Goal: Task Accomplishment & Management: Complete application form

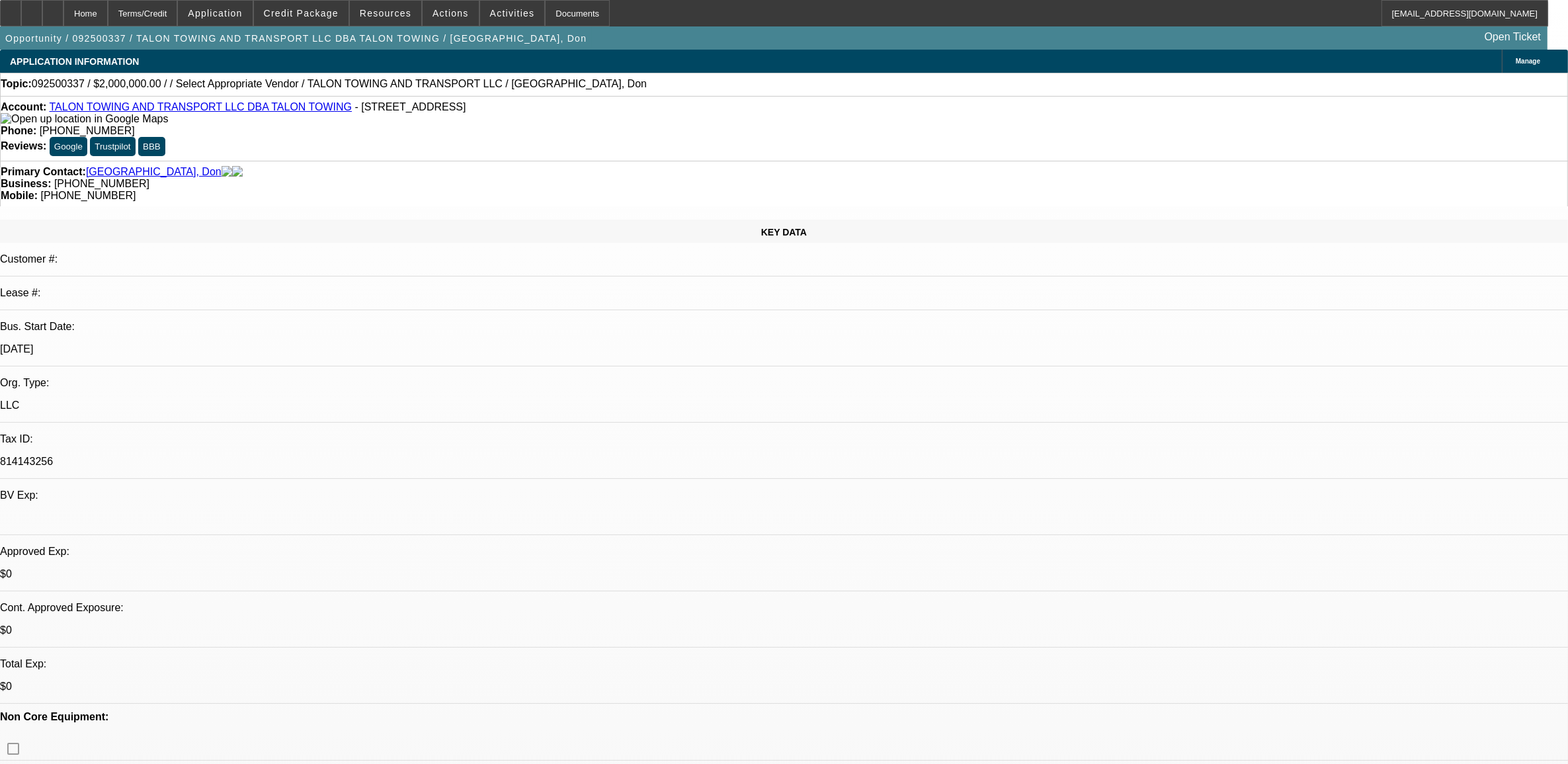
select select "0"
select select "2"
select select "0.1"
select select "1"
select select "2"
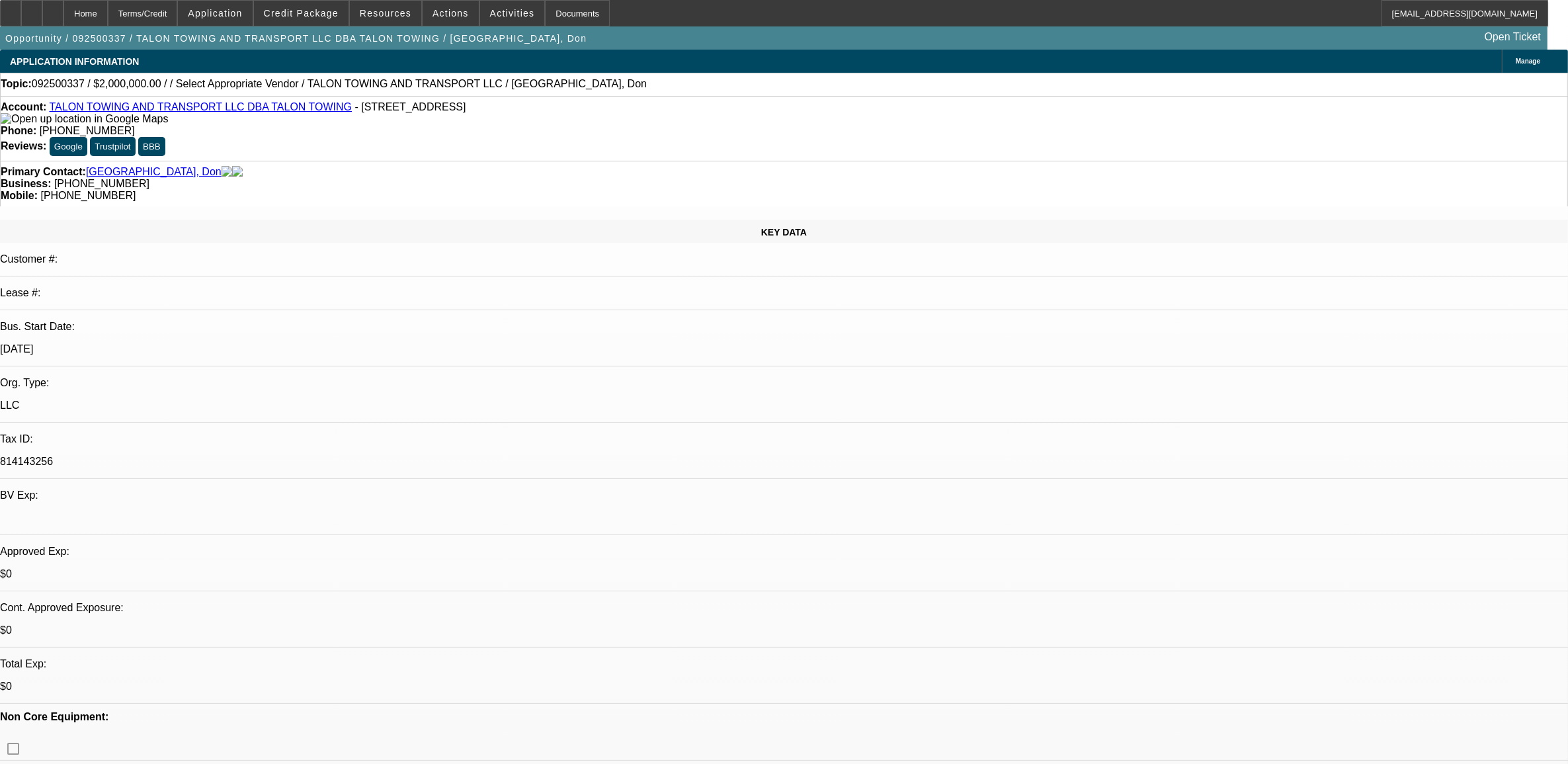
select select "4"
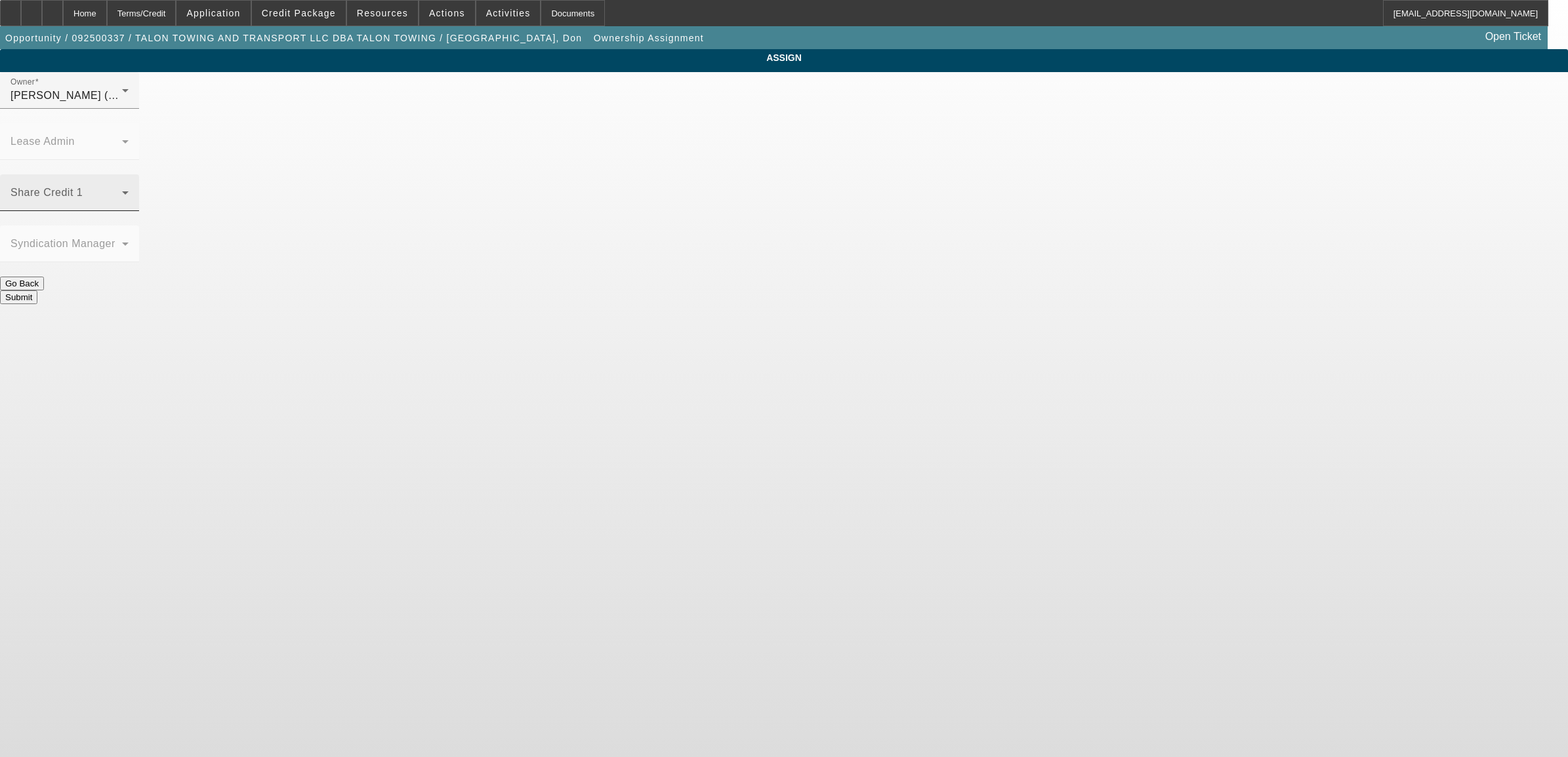
click at [122, 190] on span at bounding box center [66, 198] width 111 height 16
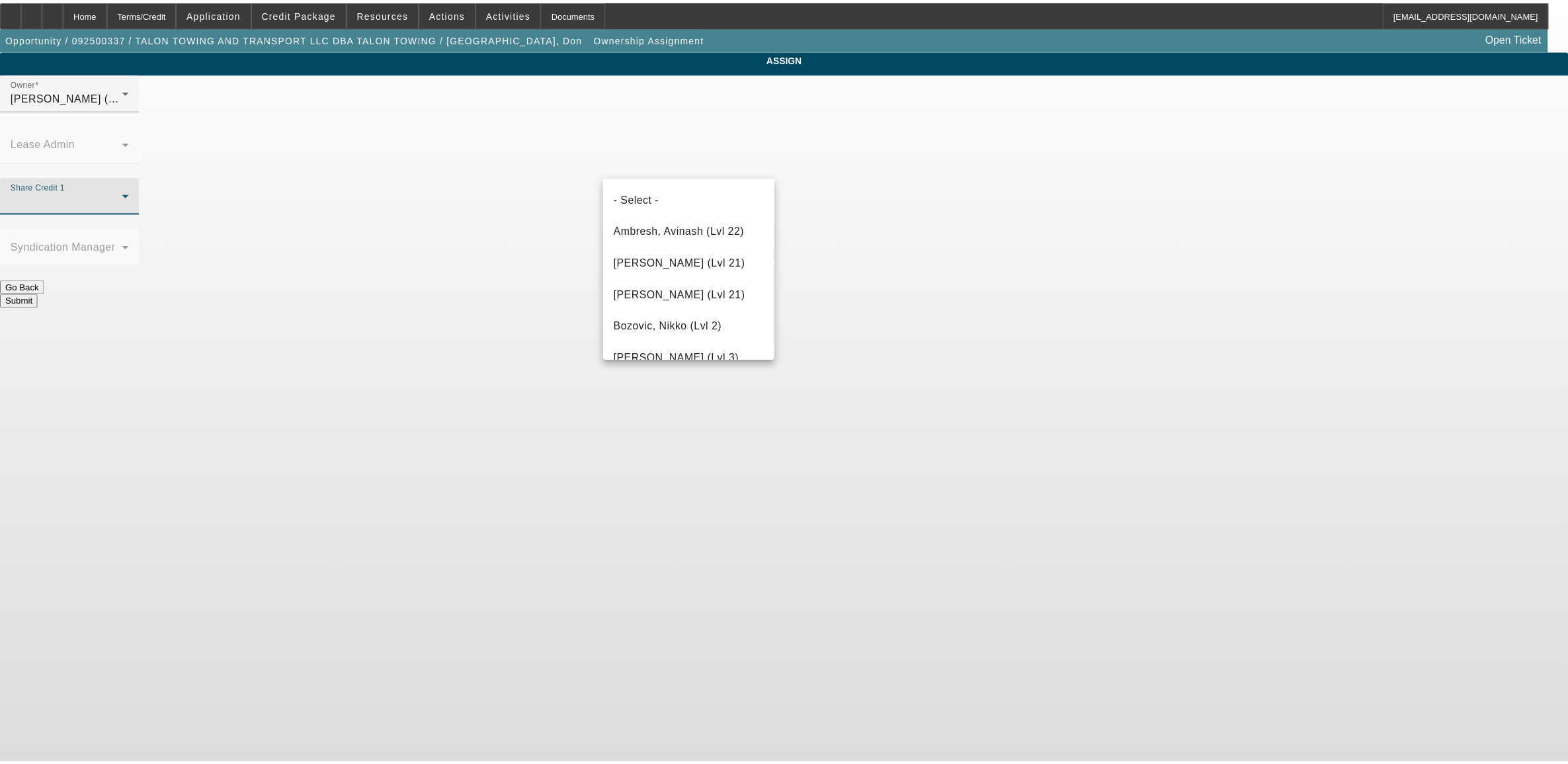
scroll to position [173, 0]
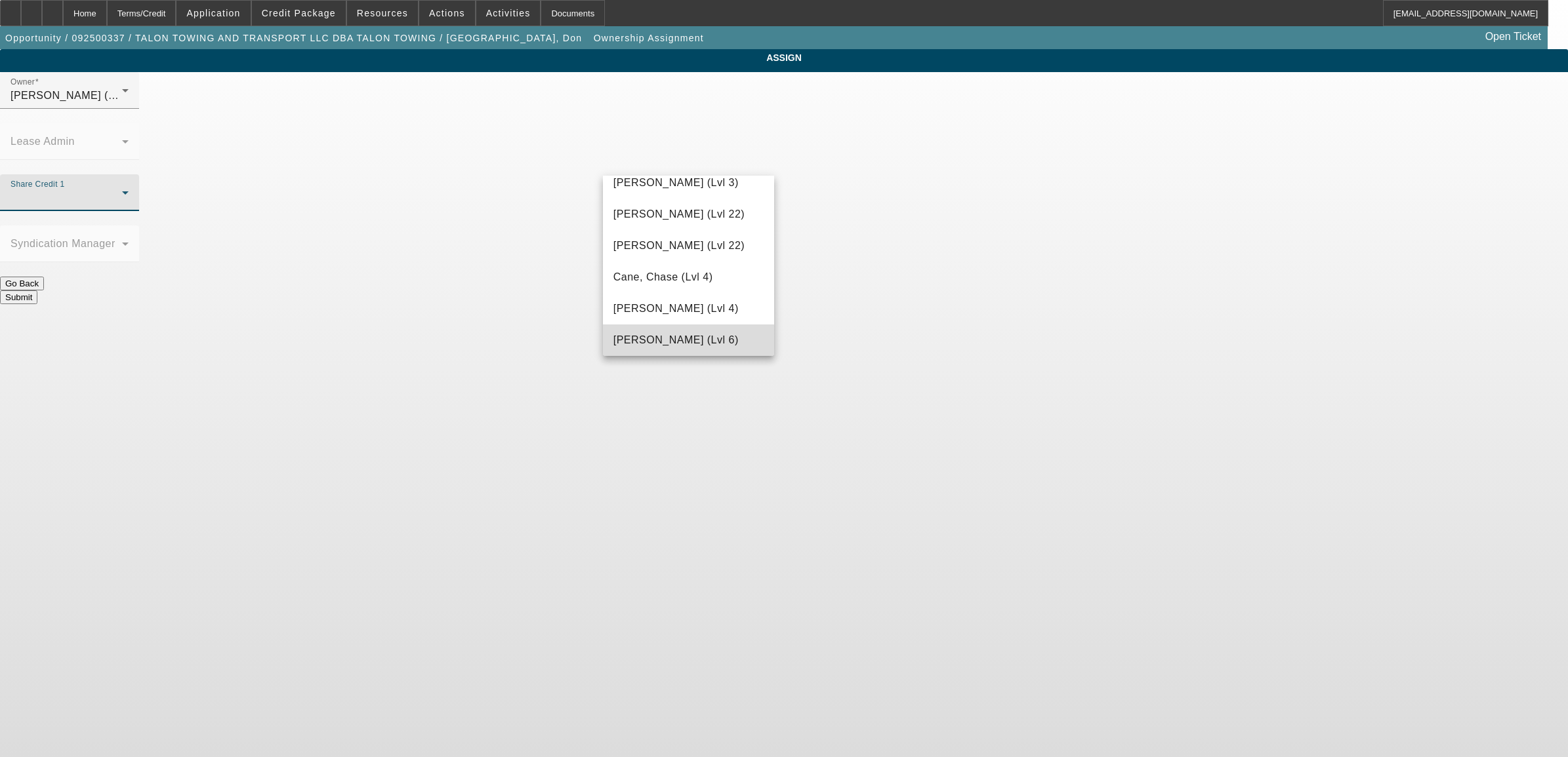
click at [690, 332] on span "[PERSON_NAME] (Lvl 6)" at bounding box center [675, 340] width 126 height 16
click at [38, 290] on button "Submit" at bounding box center [19, 297] width 38 height 14
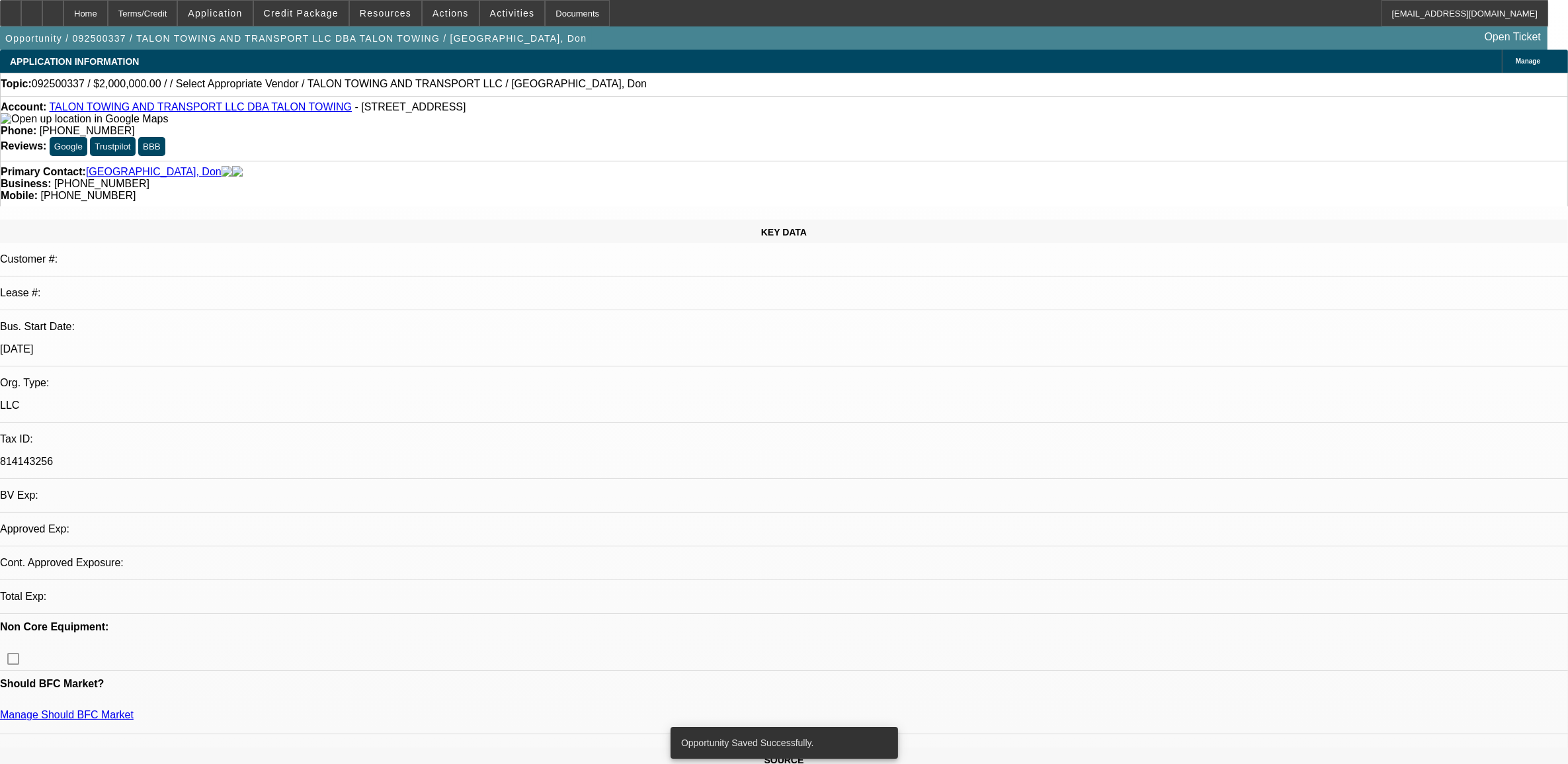
select select "0"
select select "2"
select select "0.1"
select select "4"
